Goal: Find contact information: Find specific fact

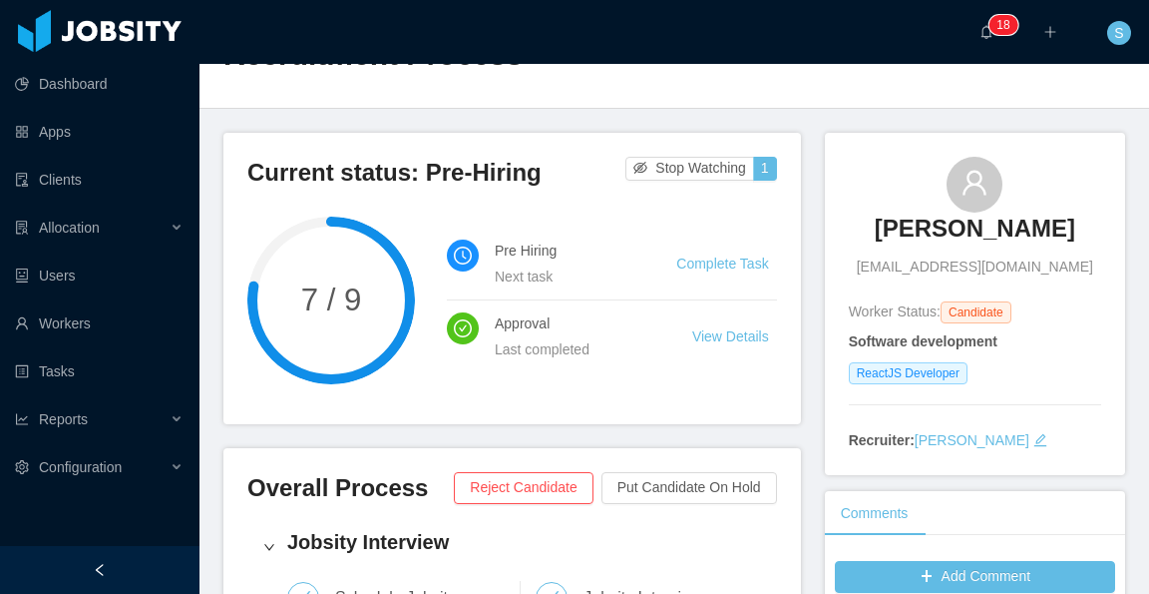
scroll to position [100, 0]
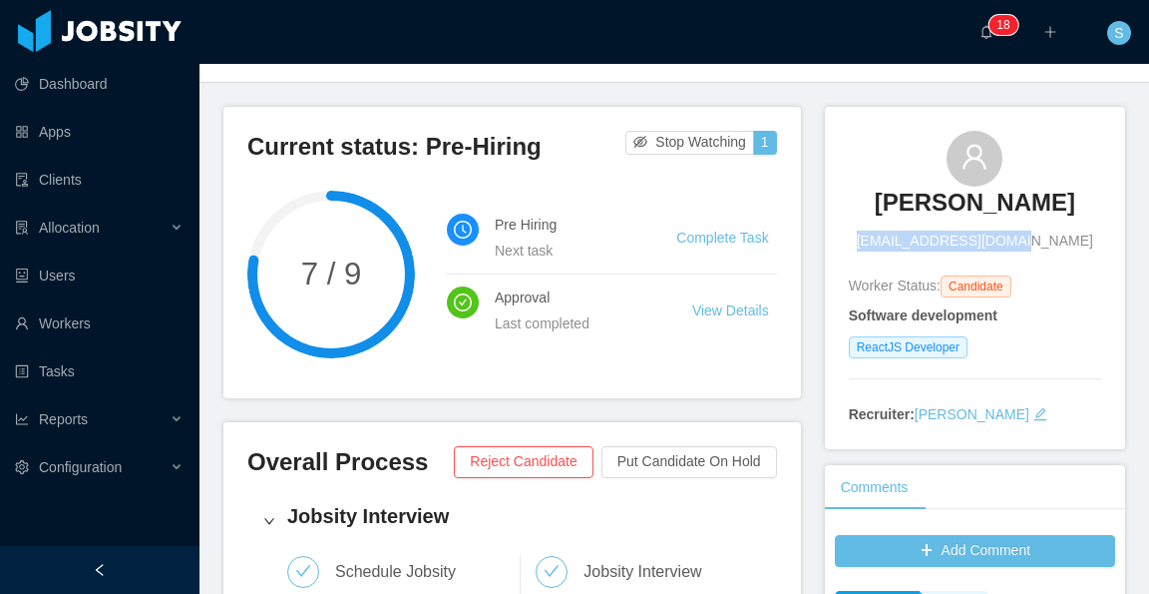
drag, startPoint x: 1036, startPoint y: 241, endPoint x: 889, endPoint y: 240, distance: 147.6
click at [889, 240] on div "[PERSON_NAME] [EMAIL_ADDRESS][DOMAIN_NAME]" at bounding box center [975, 191] width 252 height 121
copy span "[EMAIL_ADDRESS][DOMAIN_NAME]"
